Goal: Task Accomplishment & Management: Use online tool/utility

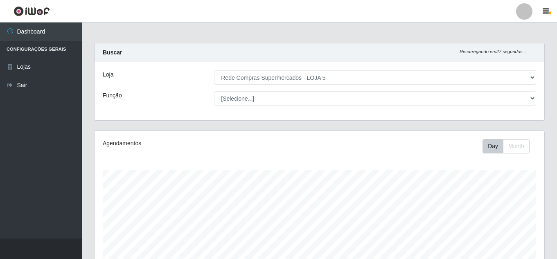
select select "397"
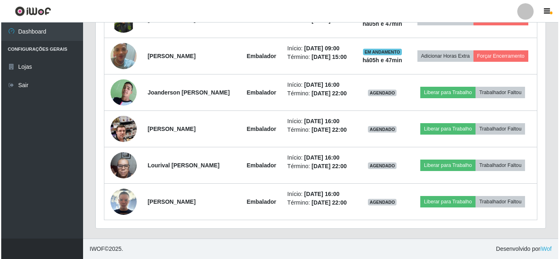
scroll to position [170, 449]
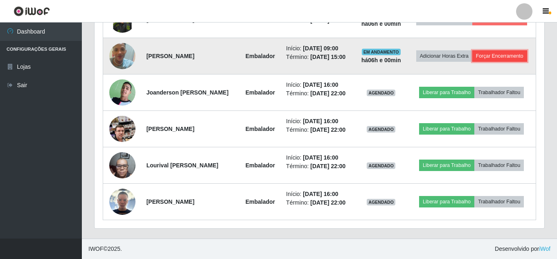
click at [472, 56] on button "Forçar Encerramento" at bounding box center [499, 55] width 55 height 11
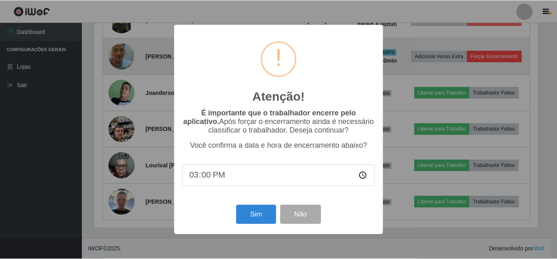
scroll to position [170, 445]
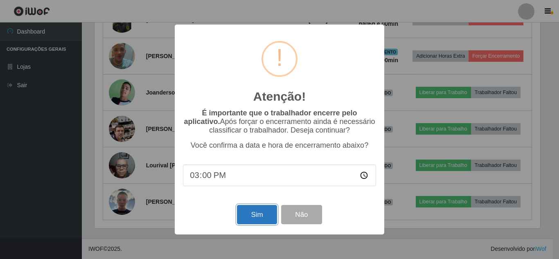
click at [256, 217] on button "Sim" at bounding box center [257, 214] width 40 height 19
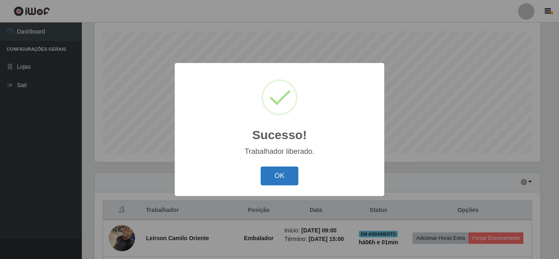
click at [276, 178] on button "OK" at bounding box center [279, 175] width 38 height 19
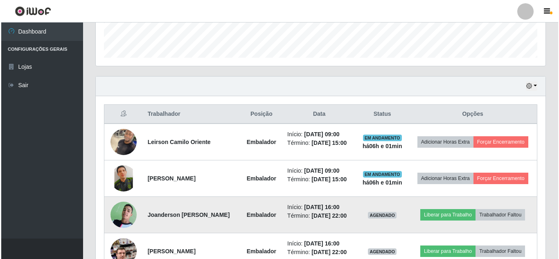
scroll to position [286, 0]
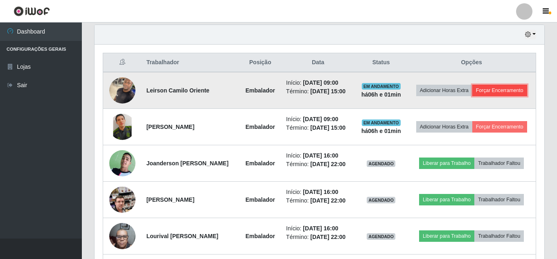
click at [473, 96] on button "Forçar Encerramento" at bounding box center [499, 90] width 55 height 11
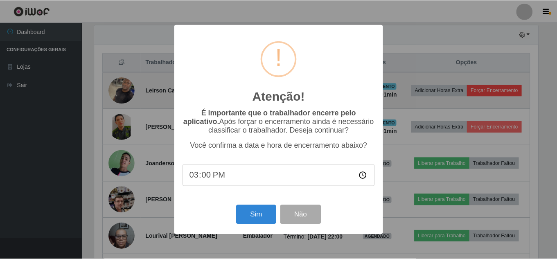
scroll to position [170, 445]
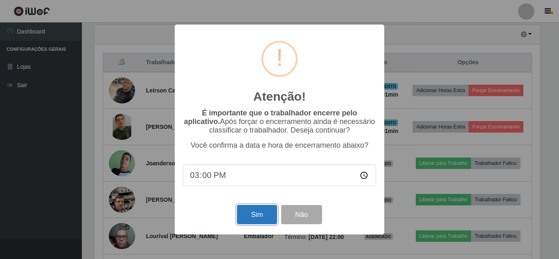
click at [255, 213] on button "Sim" at bounding box center [257, 214] width 40 height 19
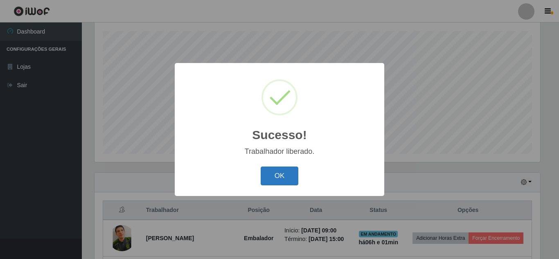
click at [275, 176] on button "OK" at bounding box center [279, 175] width 38 height 19
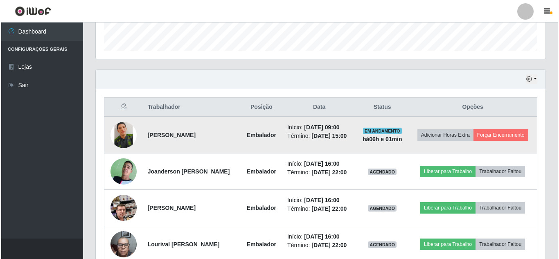
scroll to position [343, 0]
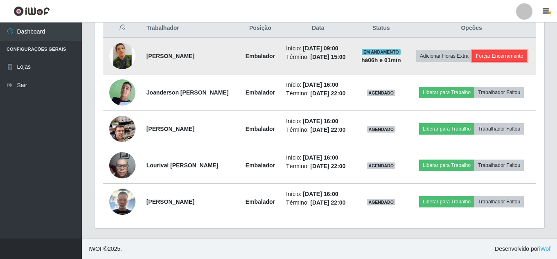
click at [472, 50] on button "Forçar Encerramento" at bounding box center [499, 55] width 55 height 11
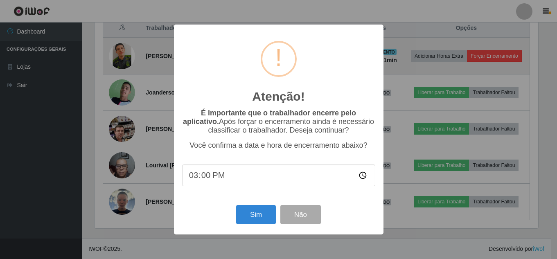
scroll to position [170, 445]
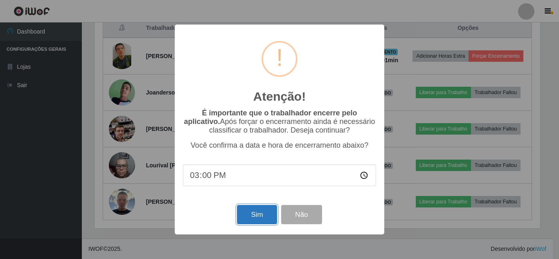
click at [259, 220] on button "Sim" at bounding box center [257, 214] width 40 height 19
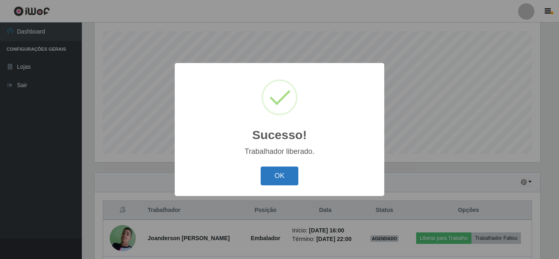
click at [274, 174] on button "OK" at bounding box center [279, 175] width 38 height 19
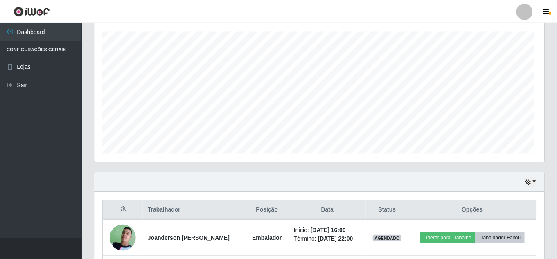
scroll to position [0, 0]
